Goal: Task Accomplishment & Management: Complete application form

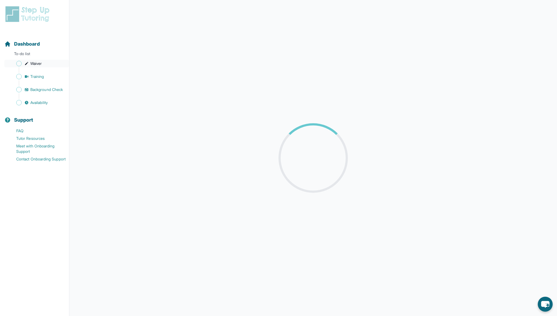
click at [36, 63] on span "Waiver" at bounding box center [35, 63] width 11 height 5
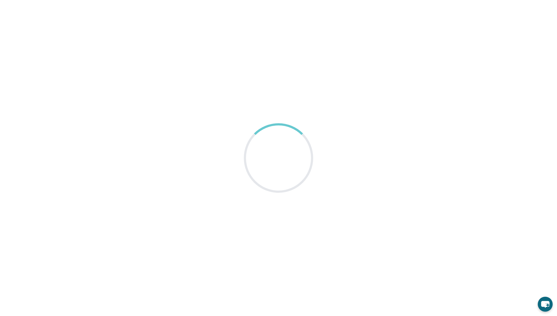
click at [281, 54] on main at bounding box center [278, 158] width 557 height 316
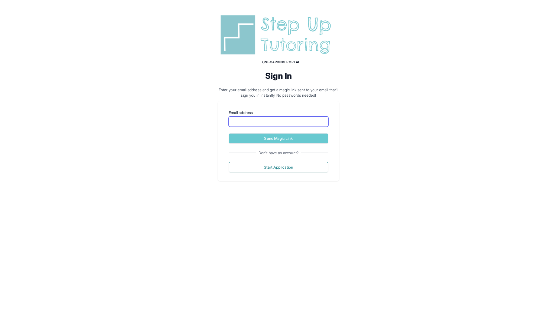
click at [265, 122] on input "Email address" at bounding box center [279, 121] width 100 height 10
click at [255, 122] on input "Email address" at bounding box center [279, 121] width 100 height 10
click at [375, 98] on div "Onboarding Portal Sign In Enter your email address and get a magic link sent to…" at bounding box center [278, 97] width 557 height 194
click at [288, 118] on input "Email address" at bounding box center [279, 121] width 100 height 10
type input "**********"
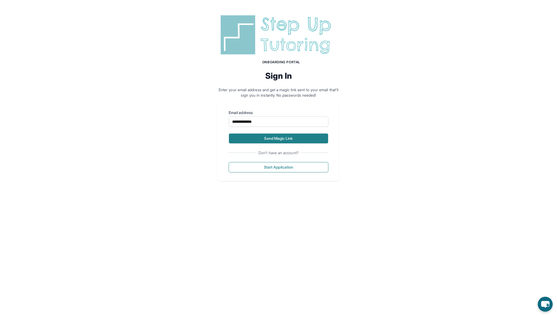
click at [285, 138] on button "Send Magic Link" at bounding box center [279, 138] width 100 height 10
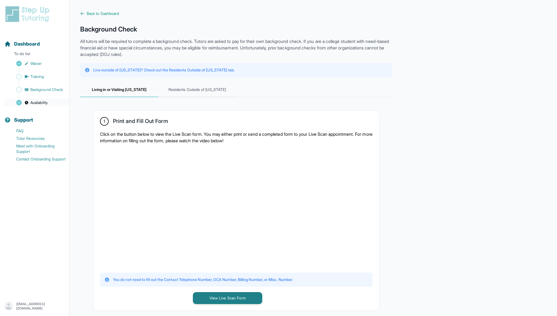
click at [37, 100] on span "Availability" at bounding box center [38, 102] width 17 height 5
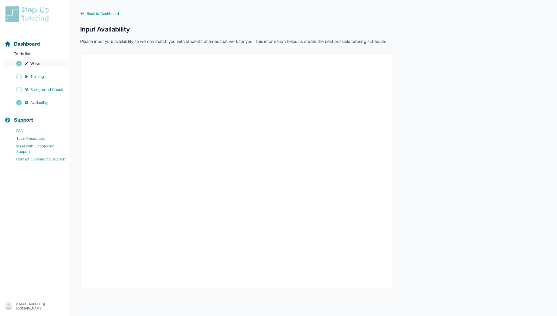
click at [37, 65] on span "Waiver" at bounding box center [35, 63] width 11 height 5
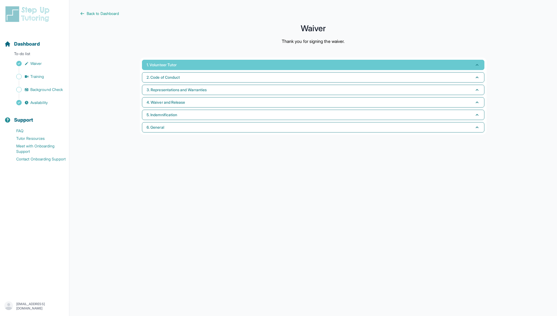
click at [187, 67] on button "1. Volunteer Tutor" at bounding box center [313, 65] width 343 height 10
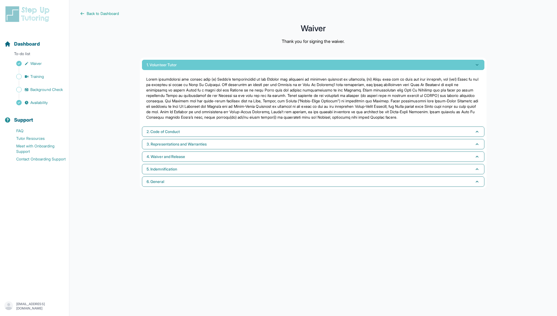
click at [187, 67] on button "1. Volunteer Tutor" at bounding box center [313, 65] width 343 height 10
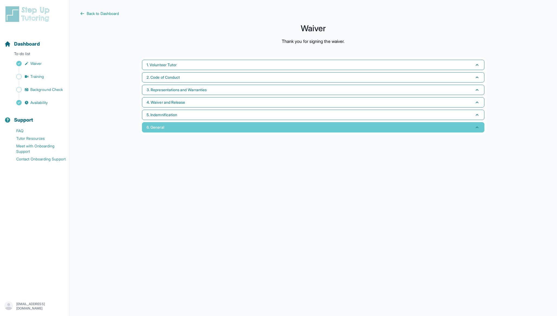
click at [179, 126] on button "6. General" at bounding box center [313, 127] width 343 height 10
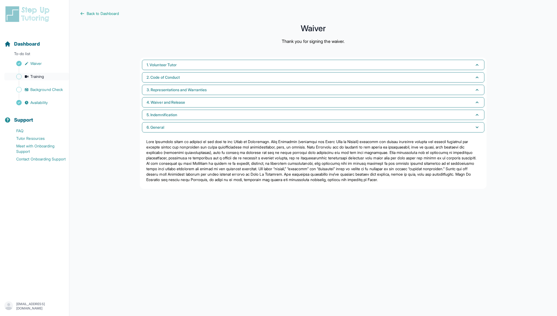
click at [42, 78] on span "Training" at bounding box center [37, 76] width 14 height 5
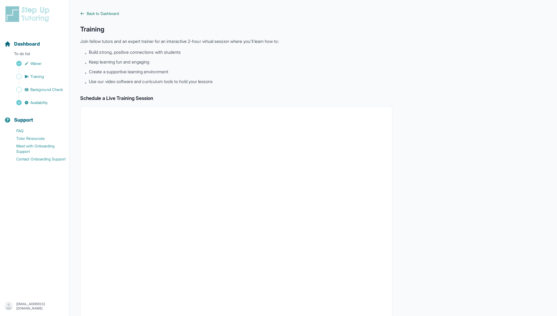
click at [94, 12] on span "Back to Dashboard" at bounding box center [103, 13] width 32 height 5
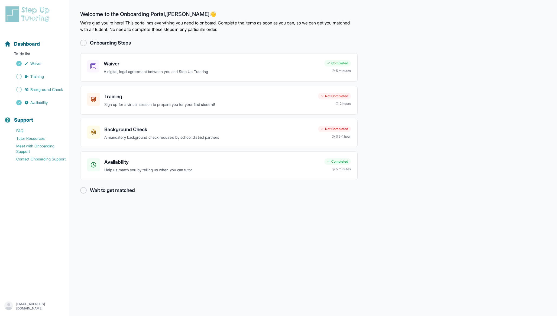
click at [83, 42] on div at bounding box center [83, 43] width 7 height 7
click at [127, 19] on h2 "Welcome to the Onboarding Portal, [PERSON_NAME] 👋" at bounding box center [219, 15] width 278 height 9
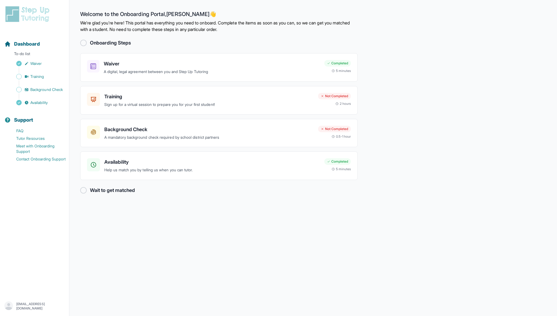
click at [127, 28] on p "We're glad you're here! This portal has everything you need to onboard. Complet…" at bounding box center [219, 26] width 278 height 13
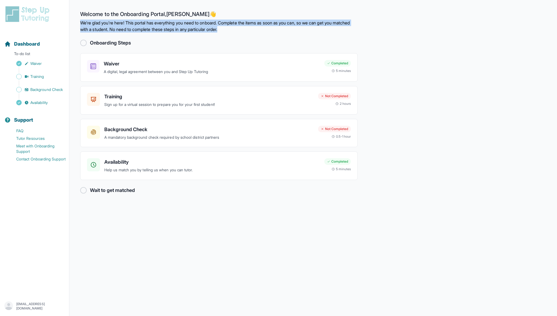
click at [127, 28] on p "We're glad you're here! This portal has everything you need to onboard. Complet…" at bounding box center [219, 26] width 278 height 13
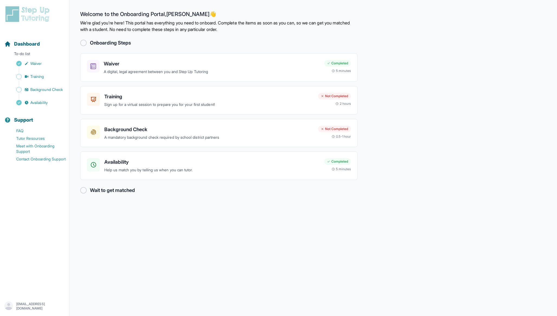
click at [149, 44] on div "Onboarding Steps" at bounding box center [219, 43] width 278 height 8
click at [155, 93] on h3 "Training" at bounding box center [209, 97] width 210 height 8
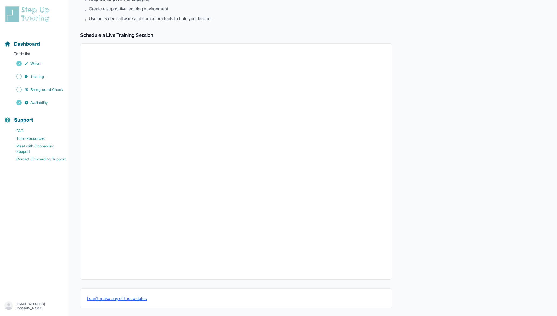
scroll to position [66, 0]
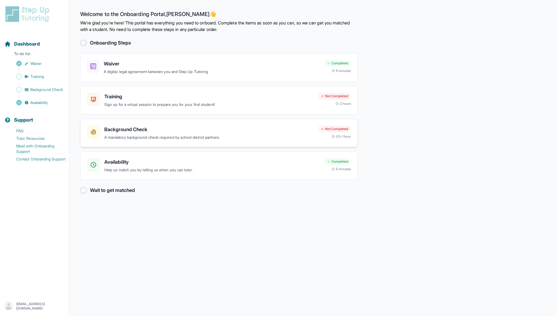
click at [222, 130] on h3 "Background Check" at bounding box center [209, 130] width 210 height 8
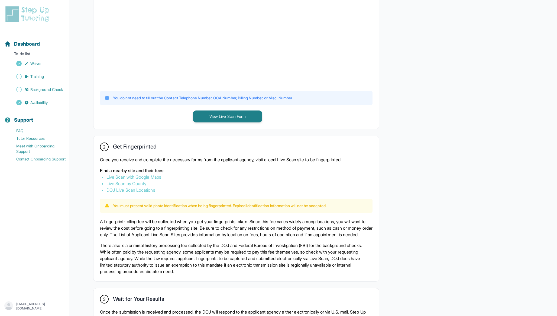
scroll to position [182, 0]
click at [221, 112] on button "View Live Scan Form" at bounding box center [227, 116] width 69 height 12
click at [37, 90] on span "Background Check" at bounding box center [46, 89] width 33 height 5
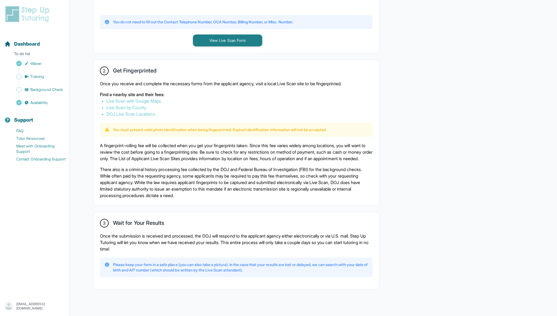
scroll to position [259, 0]
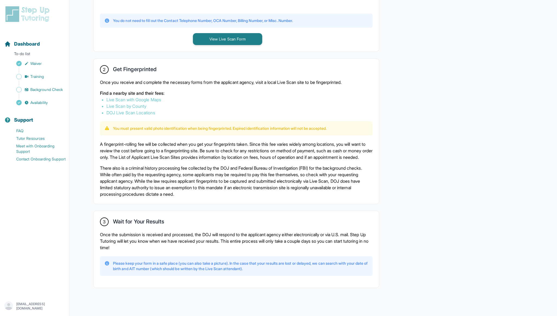
click at [194, 128] on p "You must present valid photo identification when being fingerprinted. Expired i…" at bounding box center [220, 128] width 214 height 5
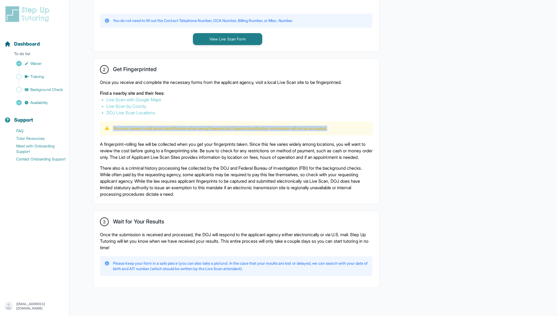
click at [194, 128] on p "You must present valid photo identification when being fingerprinted. Expired i…" at bounding box center [220, 128] width 214 height 5
click at [202, 129] on p "You must present valid photo identification when being fingerprinted. Expired i…" at bounding box center [220, 128] width 214 height 5
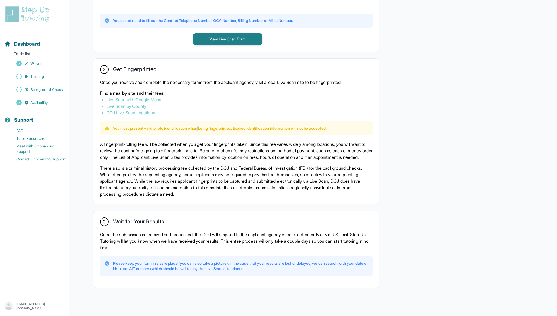
click at [202, 129] on p "You must present valid photo identification when being fingerprinted. Expired i…" at bounding box center [220, 128] width 214 height 5
click at [139, 99] on link "Live Scan with Google Maps" at bounding box center [134, 99] width 55 height 5
